Goal: Browse casually

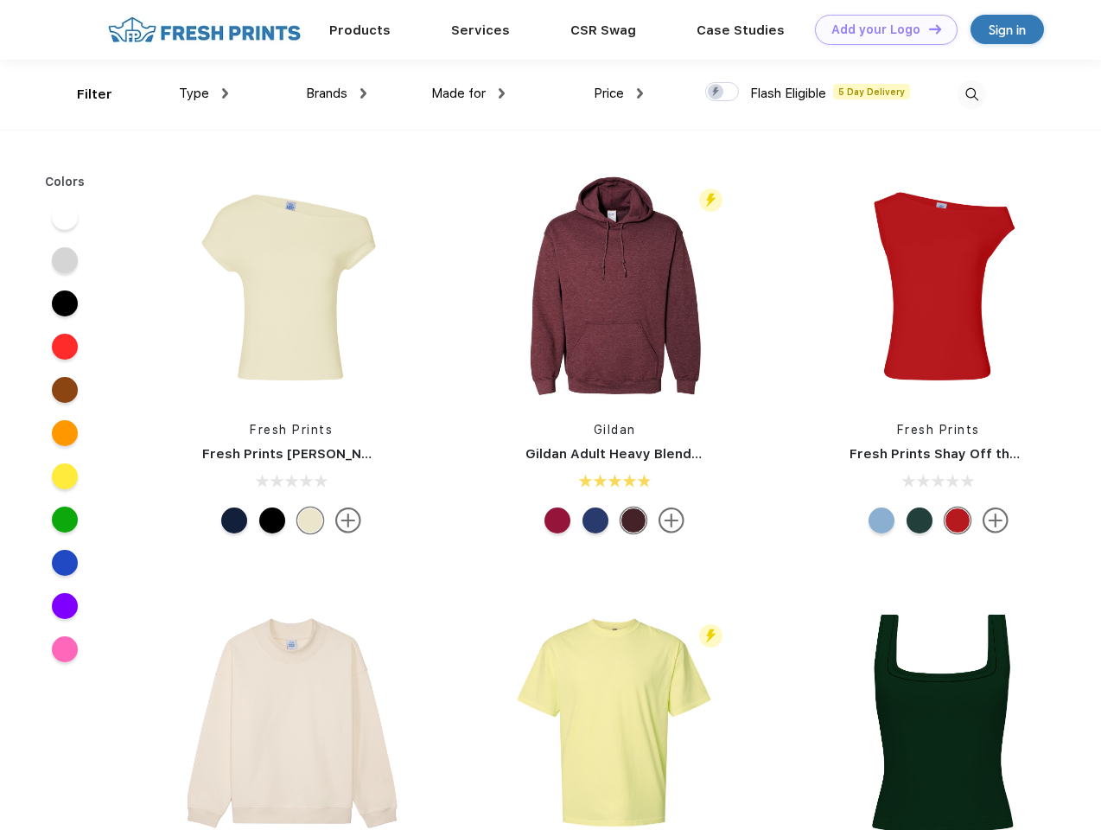
click at [880, 29] on link "Add your Logo Design Tool" at bounding box center [886, 30] width 143 height 30
click at [0, 0] on div "Design Tool" at bounding box center [0, 0] width 0 height 0
click at [927, 29] on link "Add your Logo Design Tool" at bounding box center [886, 30] width 143 height 30
click at [83, 94] on div "Filter" at bounding box center [94, 95] width 35 height 20
click at [204, 93] on span "Type" at bounding box center [194, 94] width 30 height 16
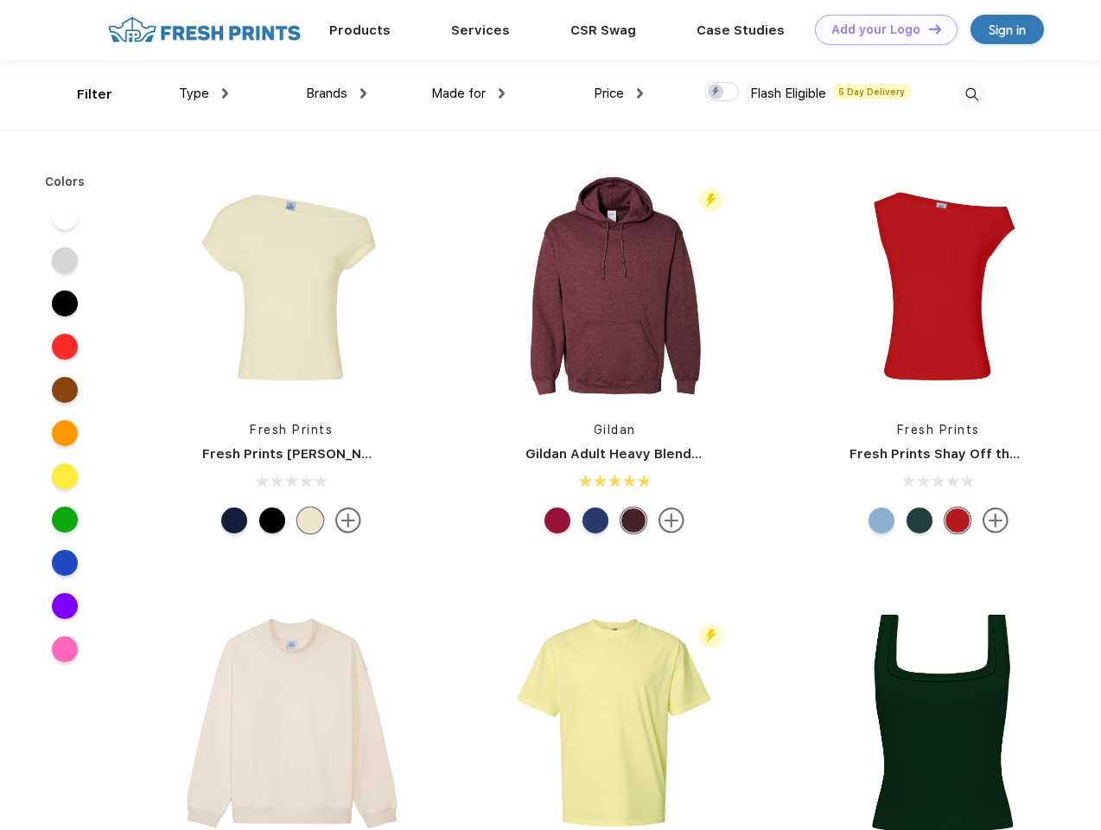
click at [336, 93] on span "Brands" at bounding box center [326, 94] width 41 height 16
click at [468, 93] on span "Made for" at bounding box center [458, 94] width 54 height 16
click at [619, 93] on span "Price" at bounding box center [609, 94] width 30 height 16
click at [722, 92] on div at bounding box center [722, 91] width 34 height 19
click at [716, 92] on input "checkbox" at bounding box center [710, 86] width 11 height 11
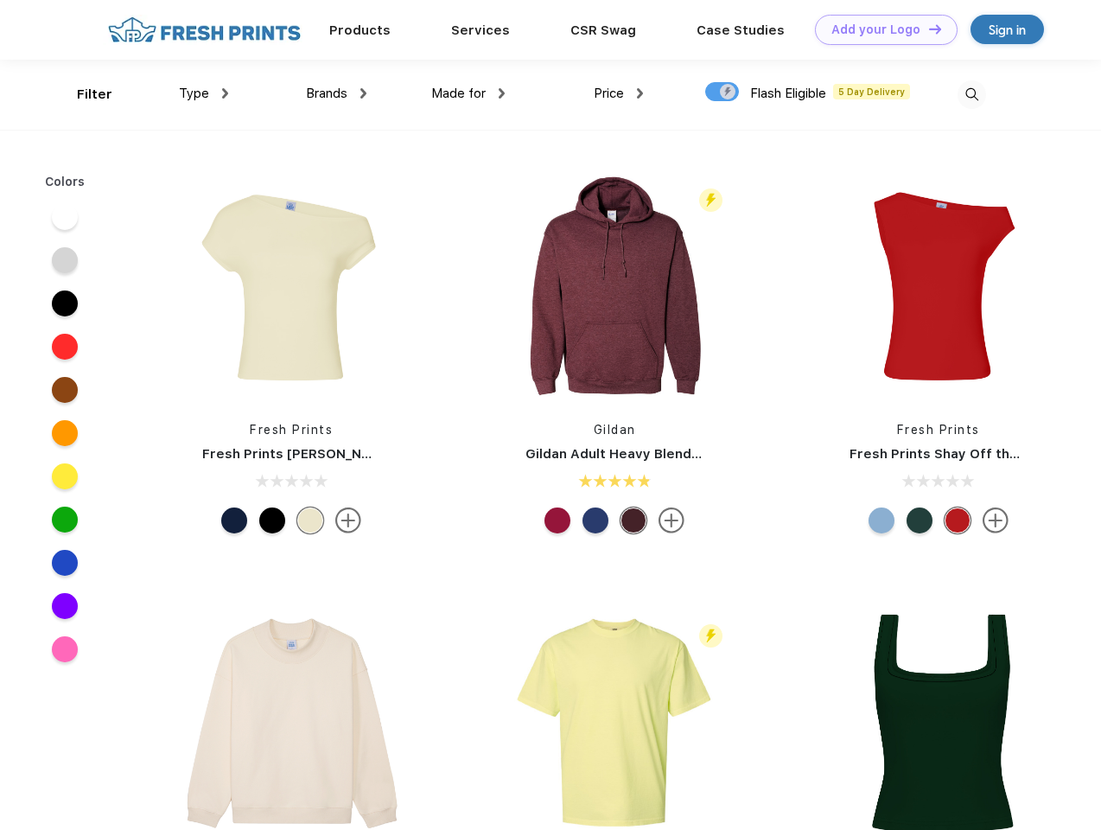
click at [971, 94] on img at bounding box center [971, 94] width 29 height 29
